Goal: Task Accomplishment & Management: Complete application form

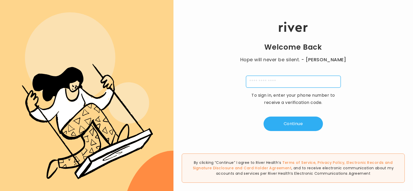
click at [273, 78] on input "tel" at bounding box center [293, 82] width 95 height 12
type input "**********"
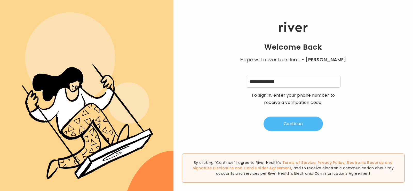
click at [289, 127] on button "Continue" at bounding box center [293, 124] width 59 height 14
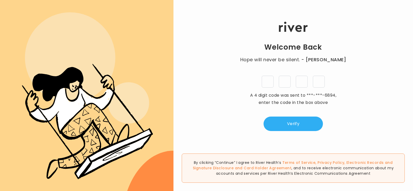
type input "*"
click at [292, 122] on button "Verify" at bounding box center [293, 124] width 59 height 14
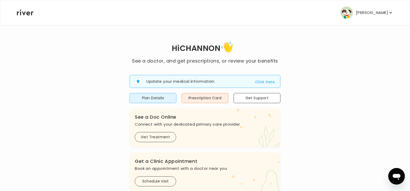
scroll to position [1, 0]
